Goal: Task Accomplishment & Management: Manage account settings

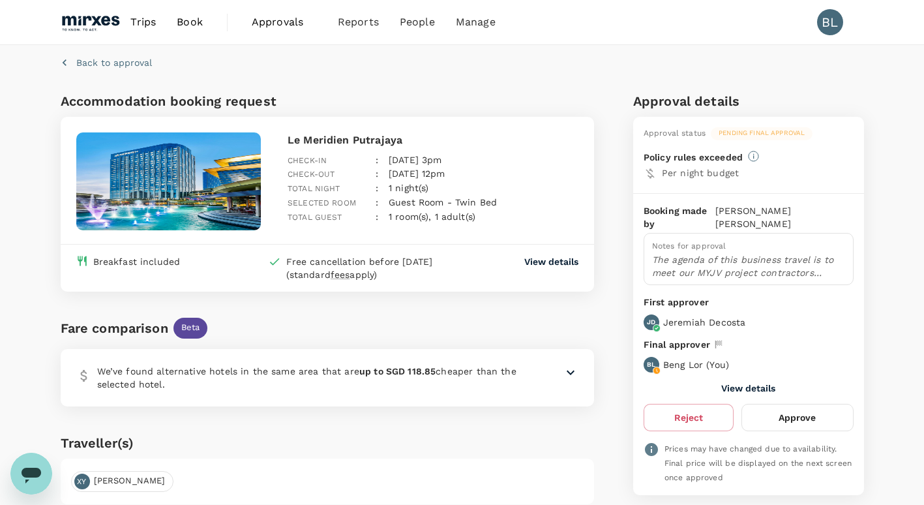
drag, startPoint x: 782, startPoint y: 403, endPoint x: 644, endPoint y: 431, distance: 141.1
click at [667, 430] on div "Booking made by Xiao Yu Yang Notes for approval The agenda of this business tra…" at bounding box center [748, 344] width 231 height 301
click at [801, 404] on button "Approve" at bounding box center [797, 417] width 112 height 27
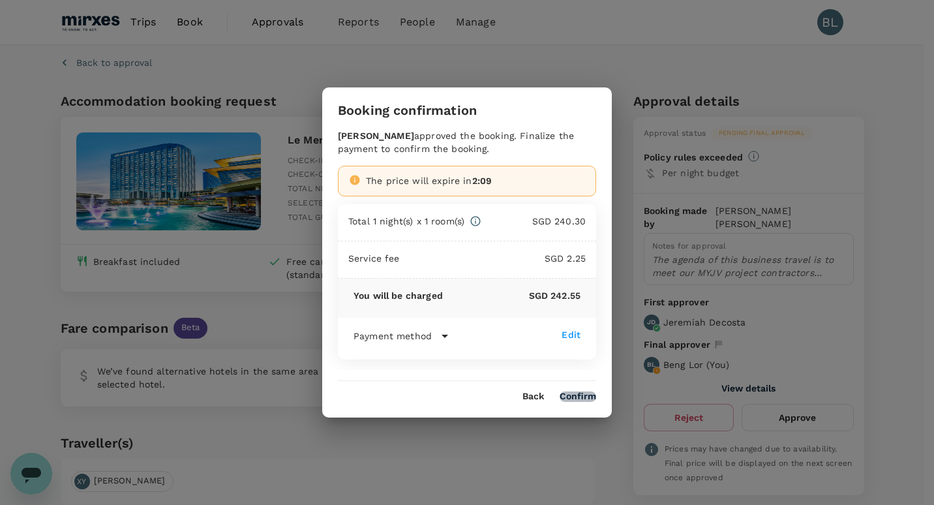
click at [576, 394] on button "Confirm" at bounding box center [578, 396] width 37 height 10
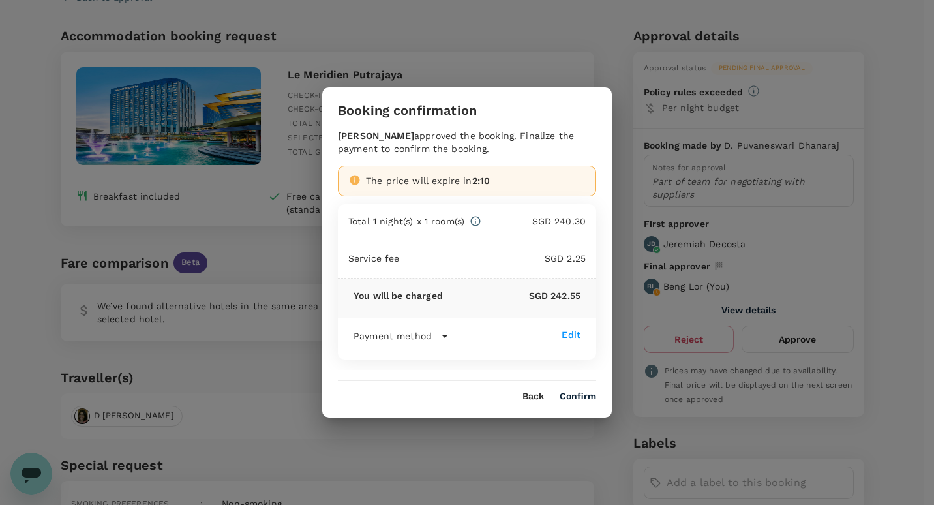
click at [572, 398] on button "Confirm" at bounding box center [578, 396] width 37 height 10
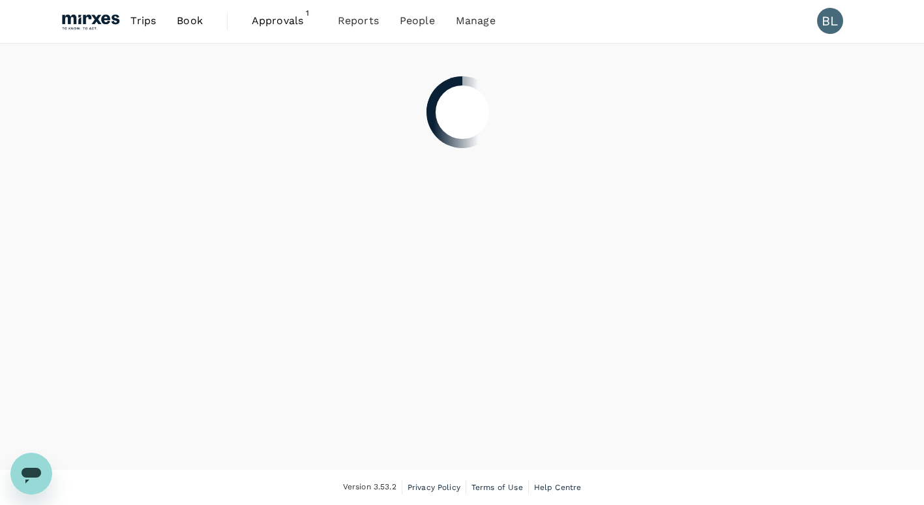
scroll to position [1, 0]
